Goal: Task Accomplishment & Management: Complete application form

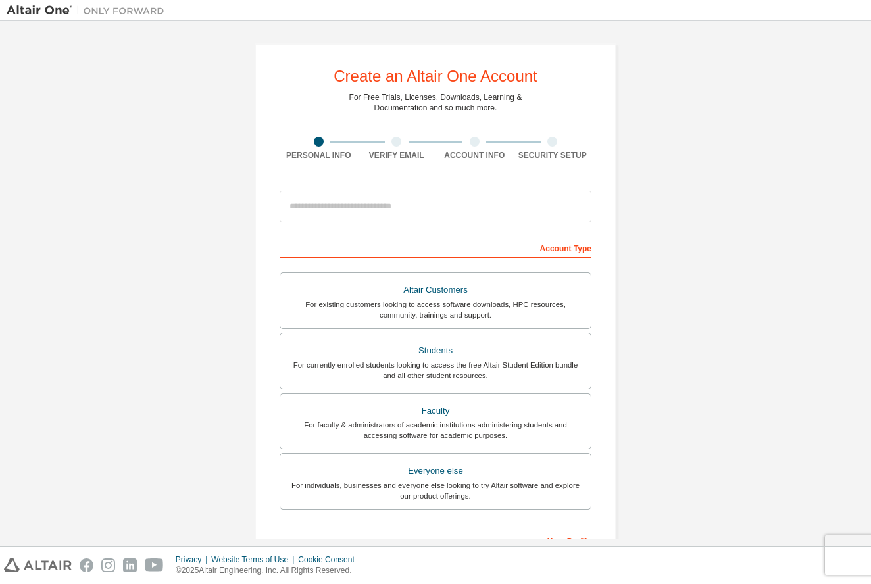
drag, startPoint x: 0, startPoint y: 0, endPoint x: 769, endPoint y: 251, distance: 808.9
click at [789, 240] on div "Create an Altair One Account For Free Trials, Licenses, Downloads, Learning & D…" at bounding box center [436, 376] width 858 height 697
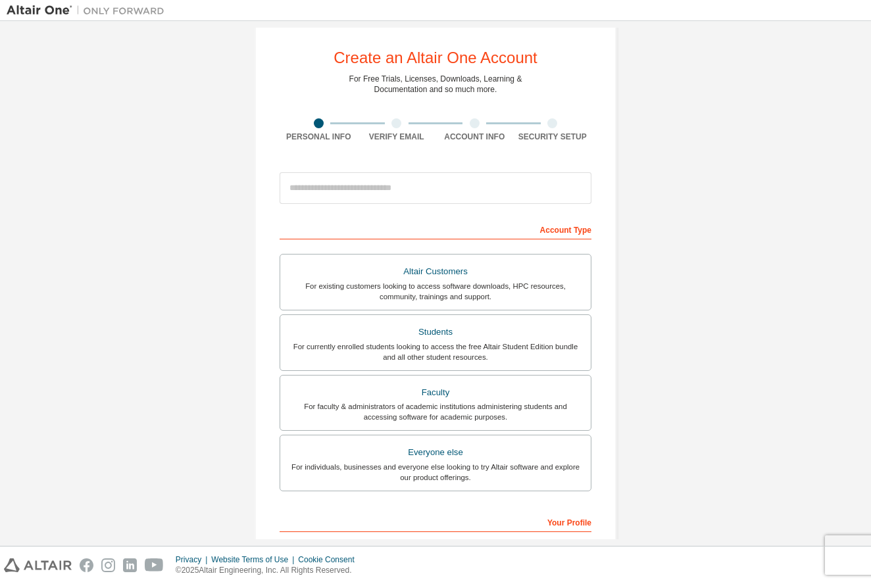
scroll to position [21, 0]
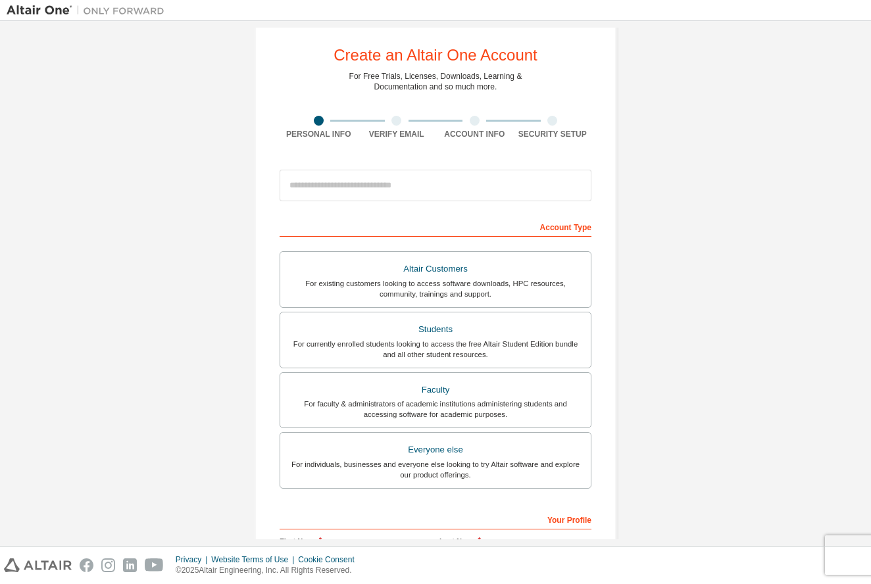
click at [567, 231] on div "Account Type" at bounding box center [436, 226] width 312 height 21
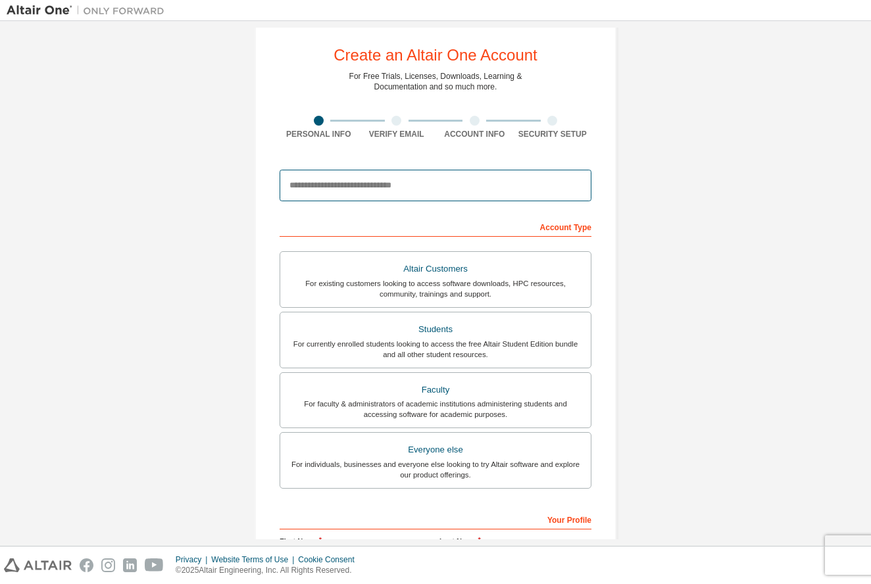
click at [572, 193] on input "email" at bounding box center [436, 186] width 312 height 32
click at [575, 188] on input "email" at bounding box center [436, 186] width 312 height 32
drag, startPoint x: 574, startPoint y: 185, endPoint x: 504, endPoint y: 194, distance: 70.2
click at [574, 185] on input "email" at bounding box center [436, 186] width 312 height 32
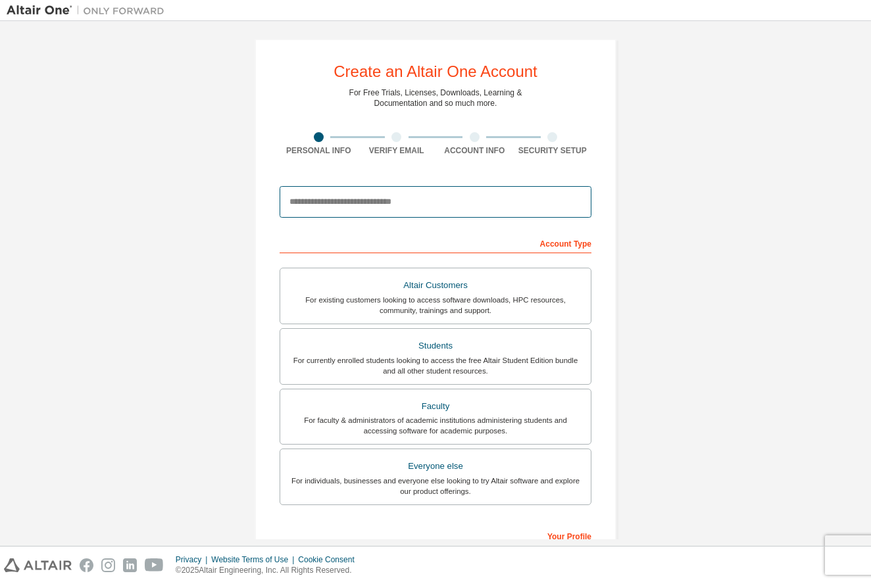
scroll to position [5, 0]
click at [354, 207] on input "email" at bounding box center [436, 201] width 312 height 32
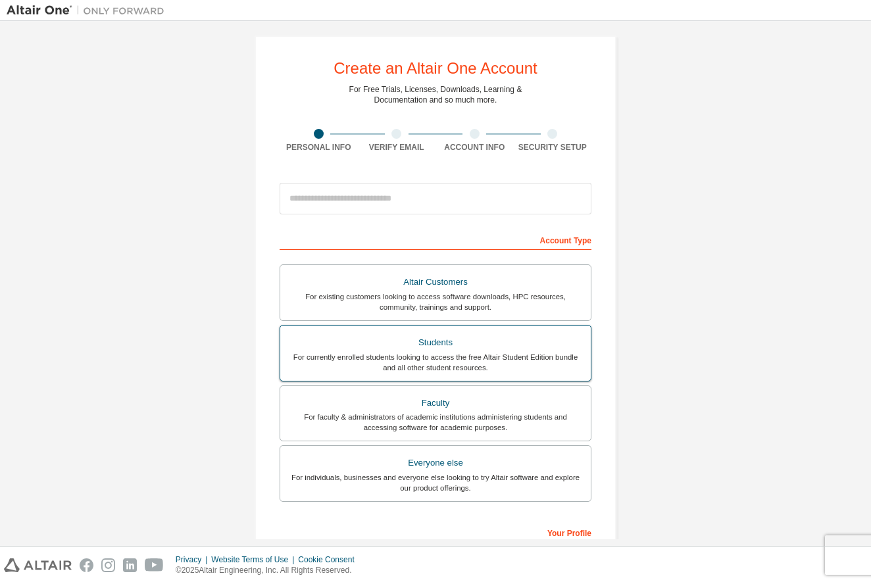
click at [431, 351] on label "Students For currently enrolled students looking to access the free Altair Stud…" at bounding box center [436, 353] width 312 height 57
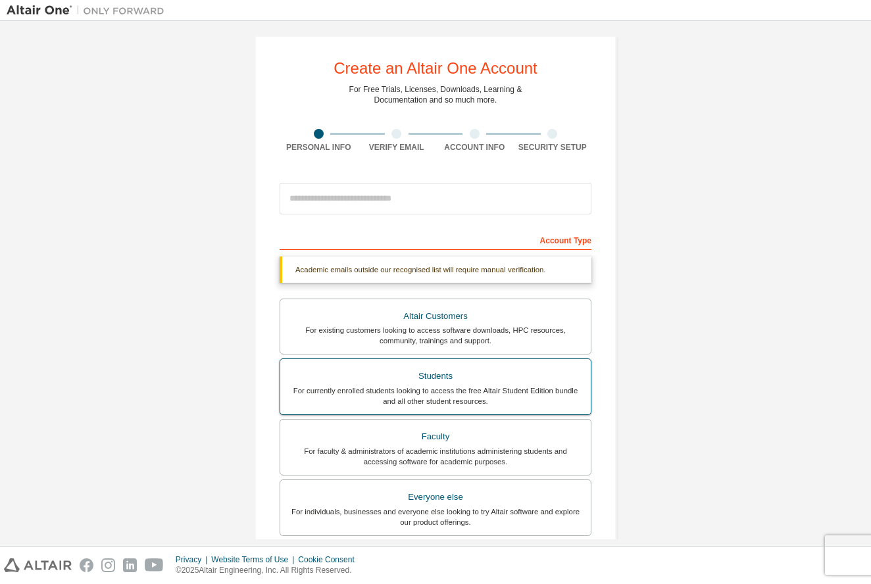
scroll to position [9, 0]
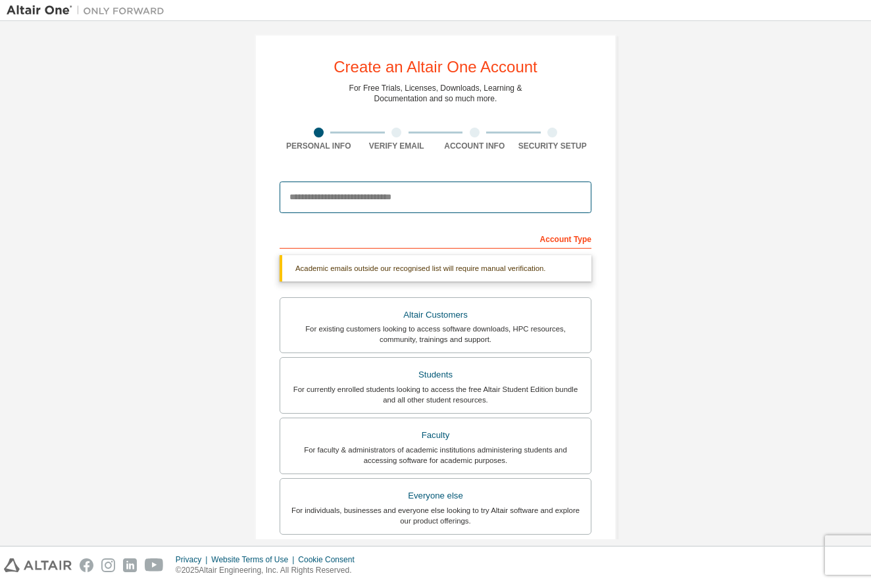
click at [332, 189] on input "email" at bounding box center [436, 198] width 312 height 32
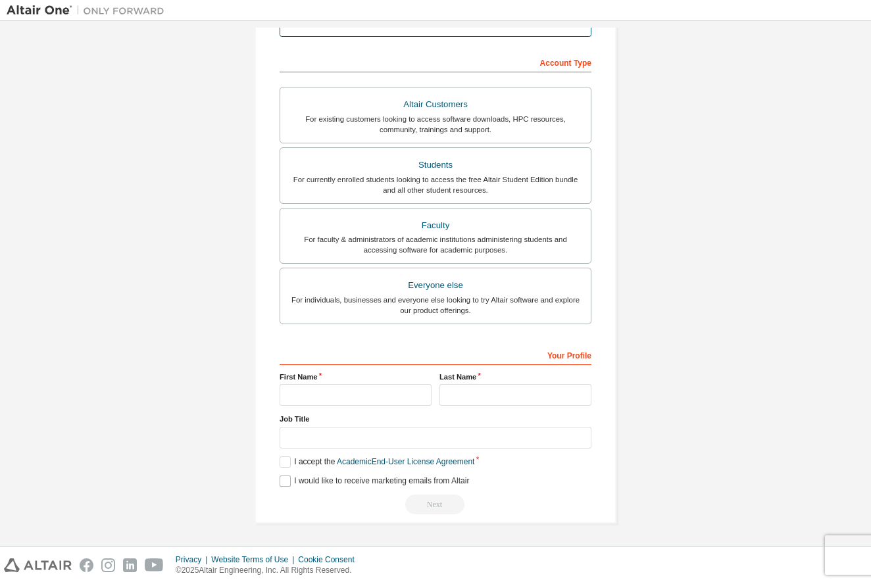
scroll to position [225, 0]
type input "**********"
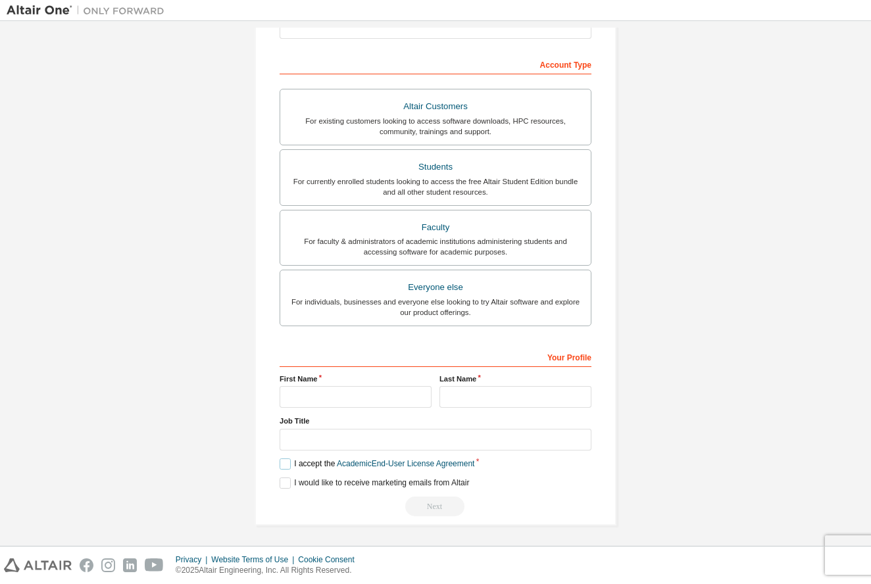
click at [280, 468] on label "I accept the Academic End-User License Agreement" at bounding box center [377, 463] width 195 height 11
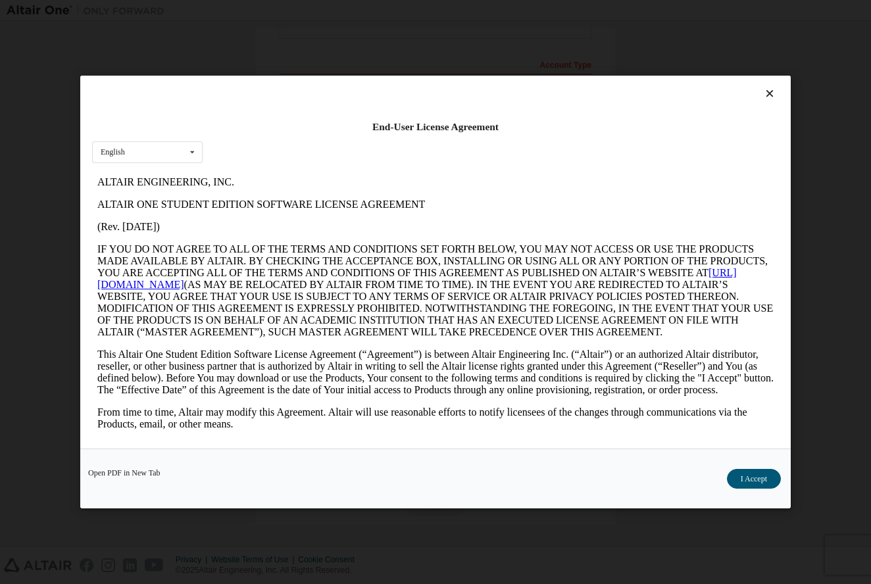
scroll to position [0, 0]
click at [753, 476] on button "I Accept" at bounding box center [754, 479] width 54 height 20
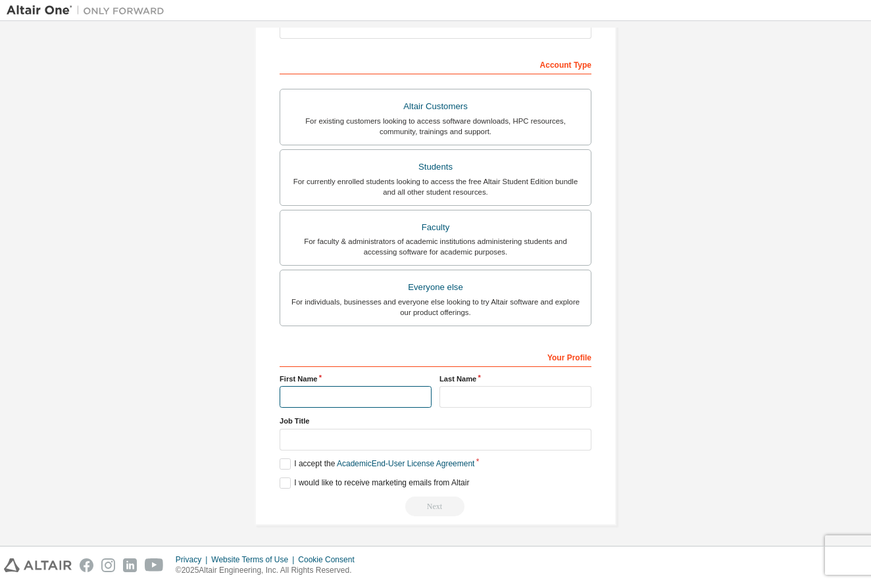
click at [328, 394] on input "text" at bounding box center [356, 397] width 152 height 22
type input "********"
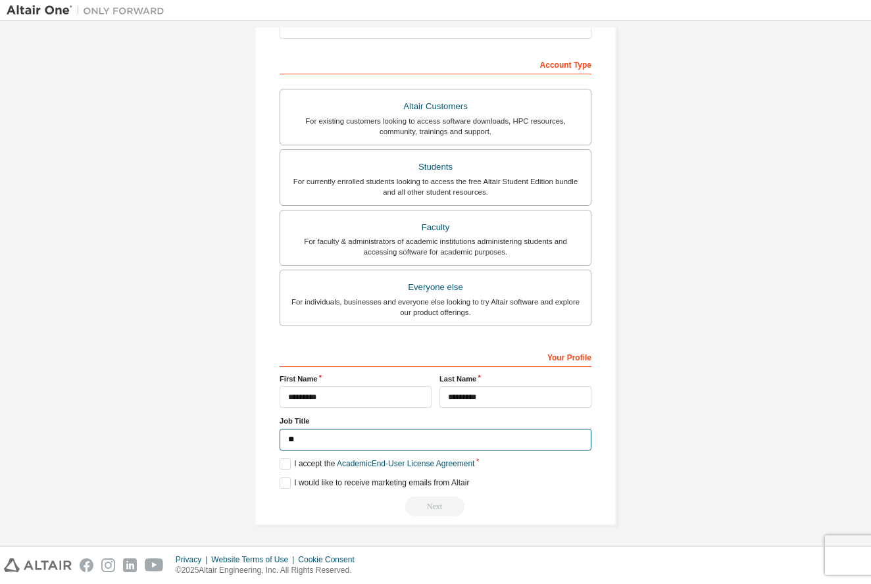
type input "*"
click at [578, 441] on input "text" at bounding box center [436, 440] width 312 height 22
click at [575, 441] on input "text" at bounding box center [436, 440] width 312 height 22
click at [526, 437] on input "text" at bounding box center [436, 440] width 312 height 22
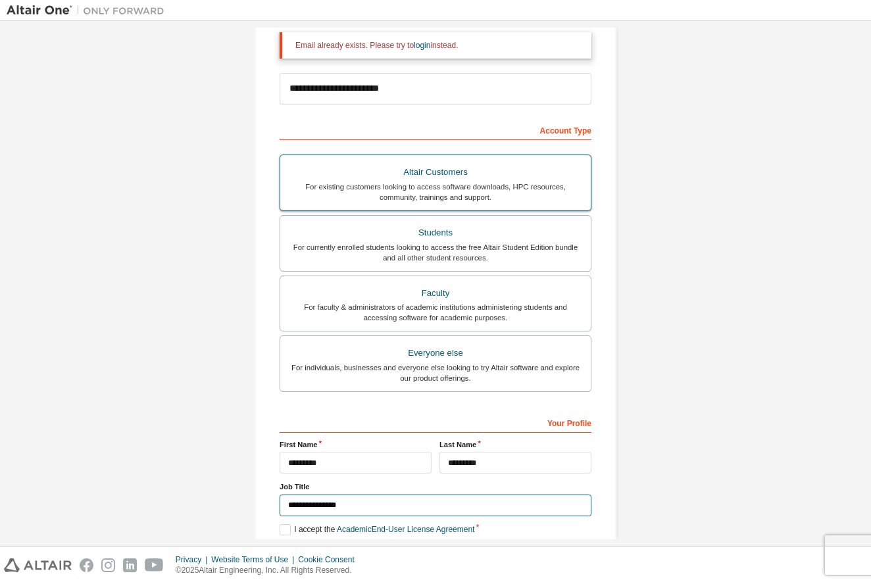
scroll to position [160, 0]
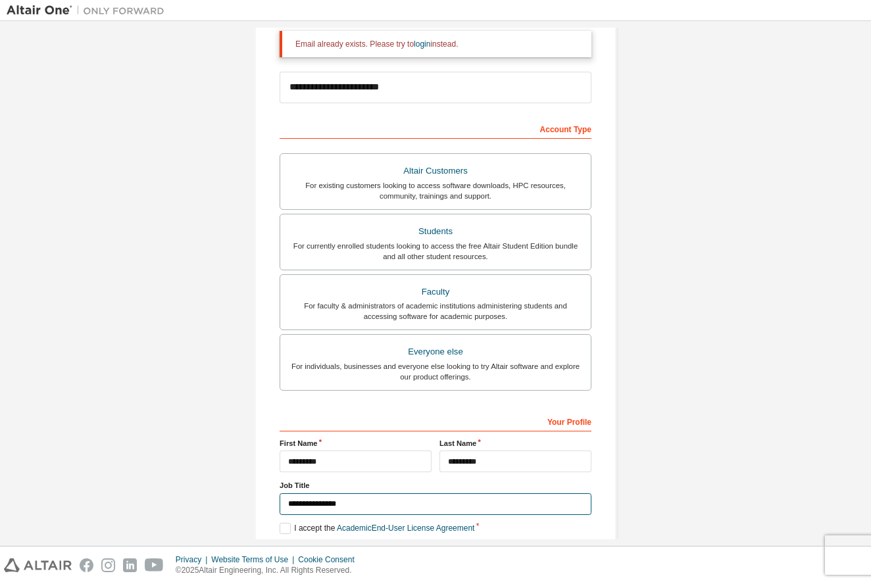
type input "**********"
click at [414, 129] on div "Account Type" at bounding box center [436, 128] width 312 height 21
click at [574, 132] on div "Account Type" at bounding box center [436, 128] width 312 height 21
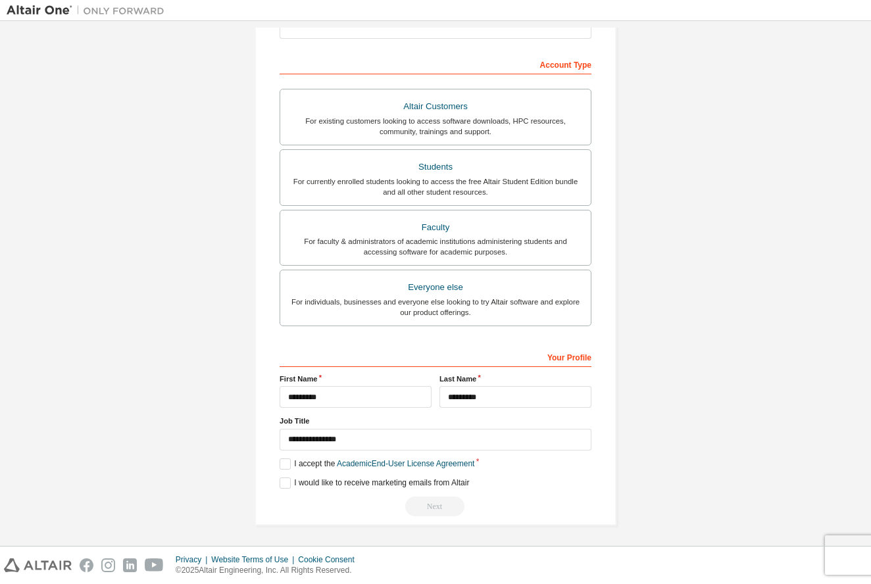
click at [570, 349] on div "Your Profile" at bounding box center [436, 356] width 312 height 21
